Goal: Navigation & Orientation: Find specific page/section

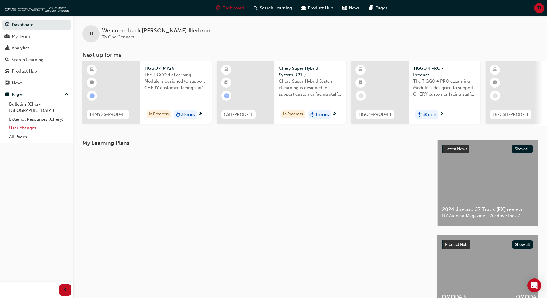
click at [22, 124] on link "User changes" at bounding box center [39, 128] width 64 height 9
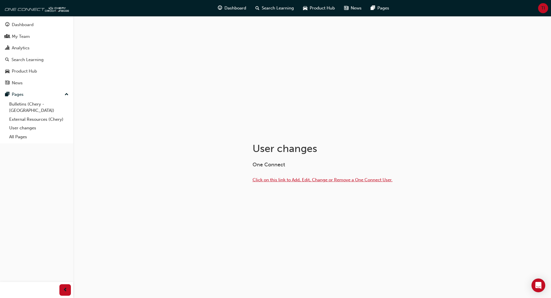
click at [295, 179] on span "Click on this link to Add, Edit, Change or Remove a One Connect User." at bounding box center [323, 179] width 140 height 5
click at [24, 38] on div "My Team" at bounding box center [21, 36] width 18 height 7
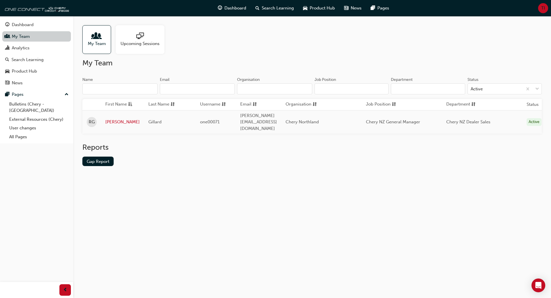
click at [38, 39] on link "My Team" at bounding box center [36, 36] width 69 height 11
click at [31, 59] on div "Search Learning" at bounding box center [27, 60] width 32 height 7
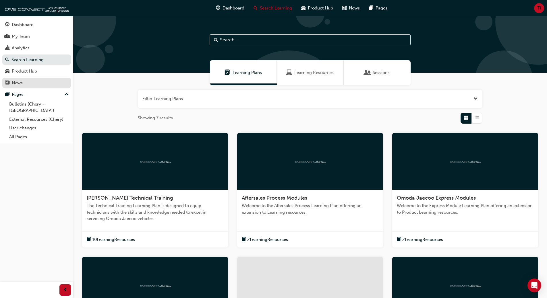
click at [23, 83] on div "News" at bounding box center [36, 83] width 63 height 7
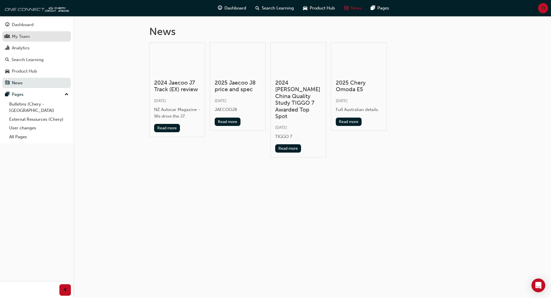
click at [13, 35] on div "My Team" at bounding box center [21, 36] width 18 height 7
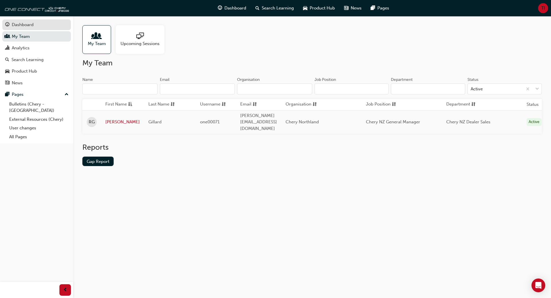
click at [17, 23] on div "Dashboard" at bounding box center [23, 25] width 22 height 7
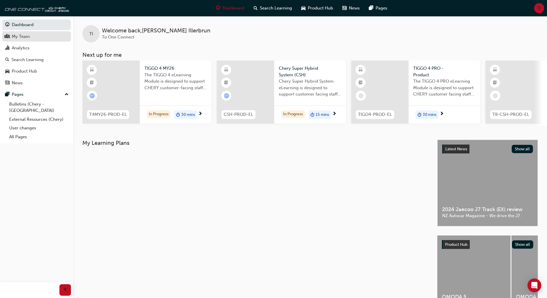
click at [20, 34] on div "My Team" at bounding box center [21, 36] width 18 height 7
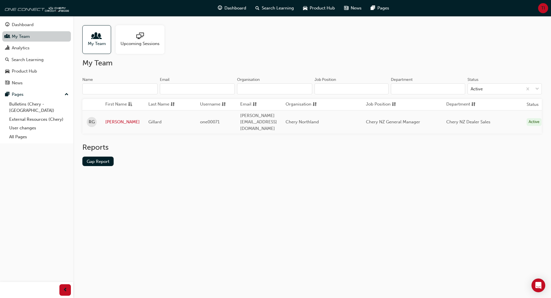
click at [14, 38] on link "My Team" at bounding box center [36, 36] width 69 height 11
